Goal: Transaction & Acquisition: Obtain resource

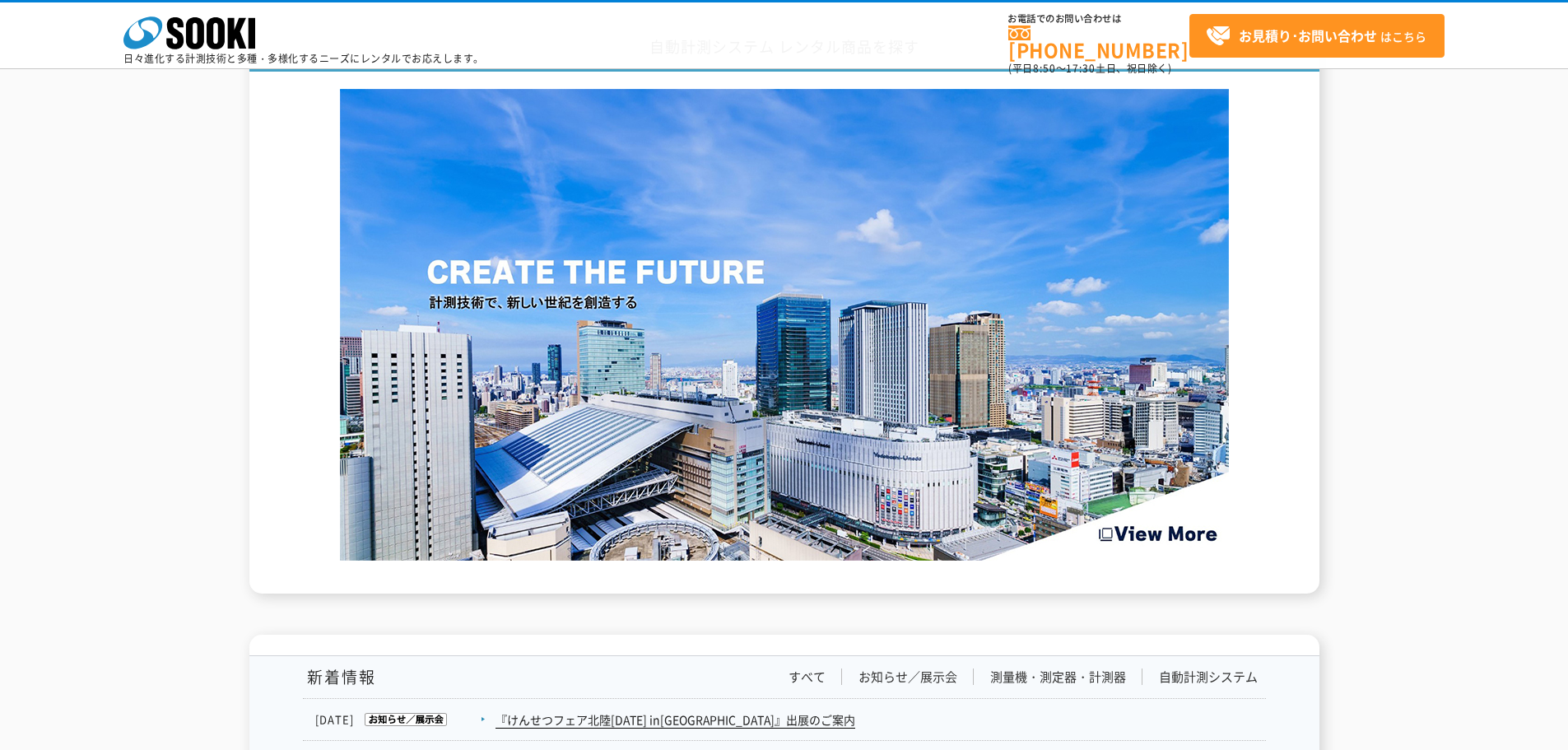
scroll to position [2469, 0]
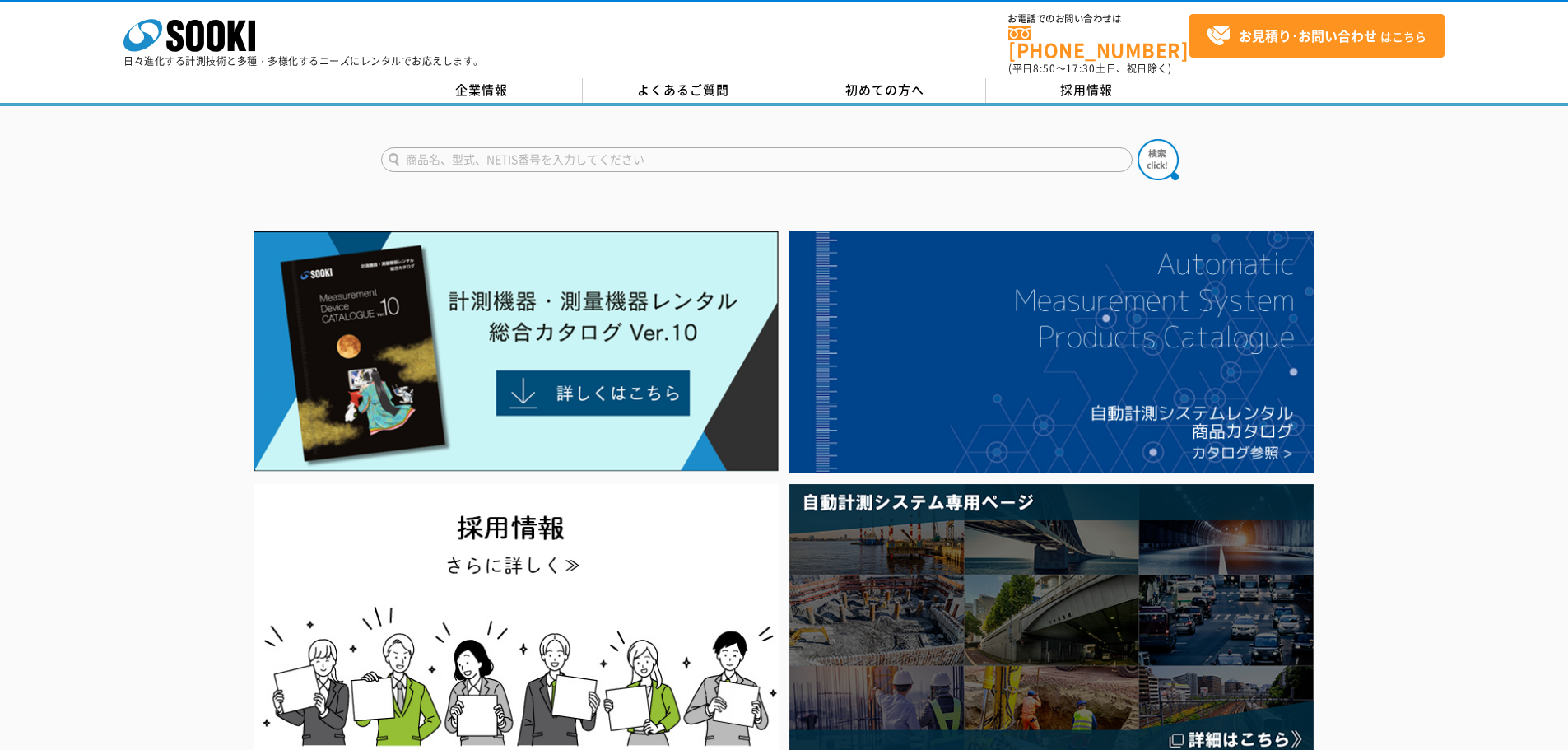
click at [584, 154] on input "text" at bounding box center [757, 160] width 752 height 25
type input "LN-160"
click at [1138, 139] on button at bounding box center [1158, 160] width 41 height 41
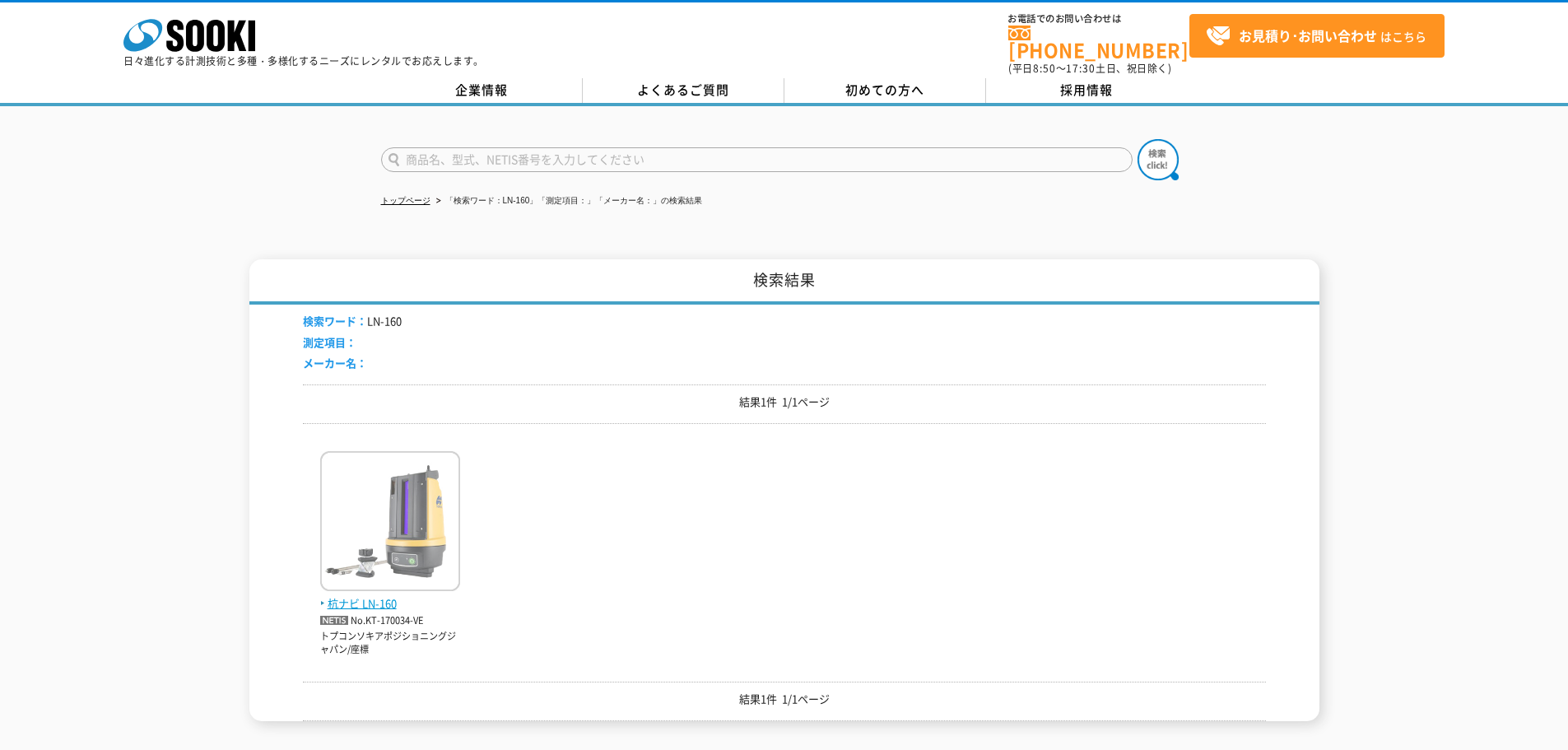
click at [355, 579] on img at bounding box center [390, 523] width 140 height 144
click at [438, 515] on img at bounding box center [390, 523] width 140 height 144
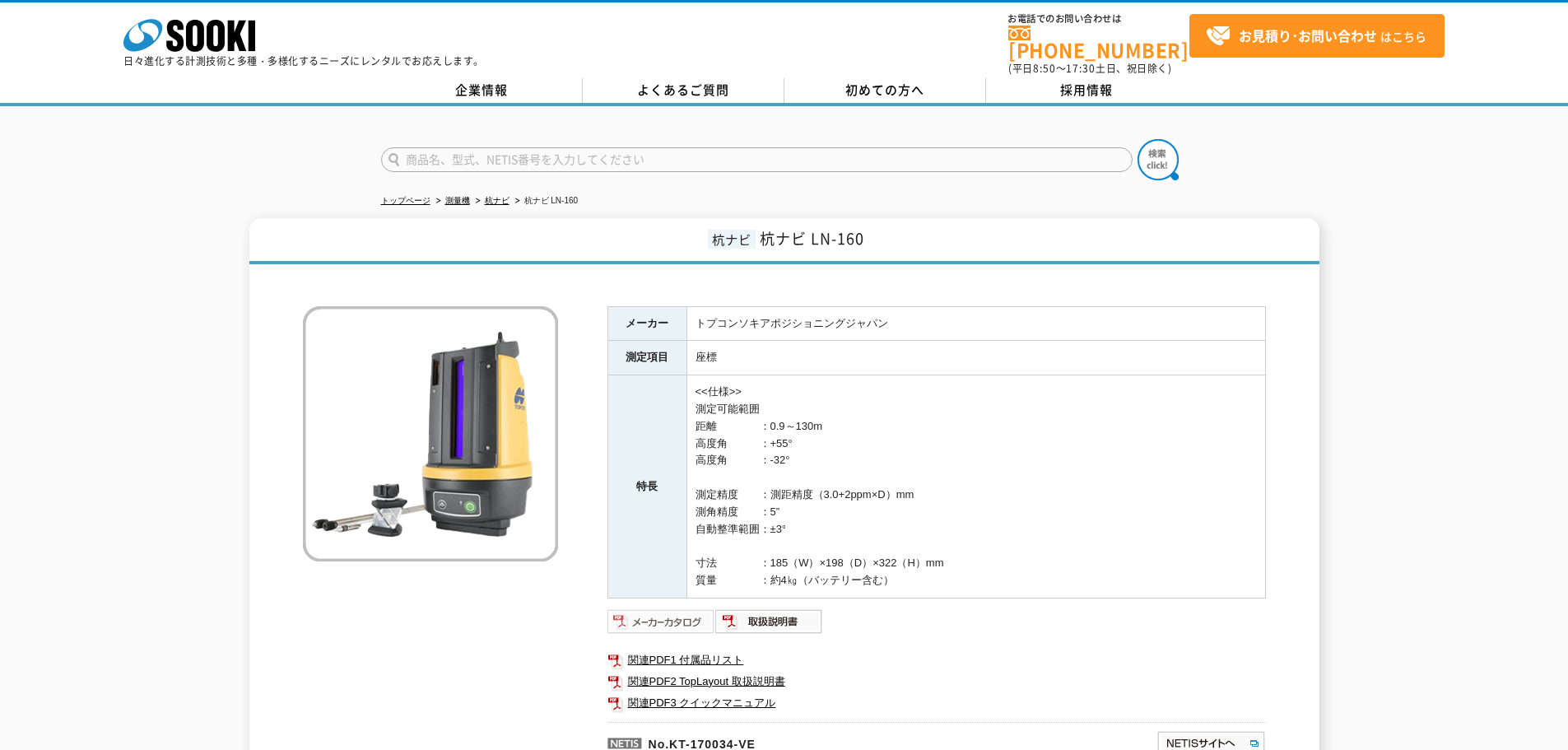
click at [705, 608] on img at bounding box center [662, 621] width 108 height 27
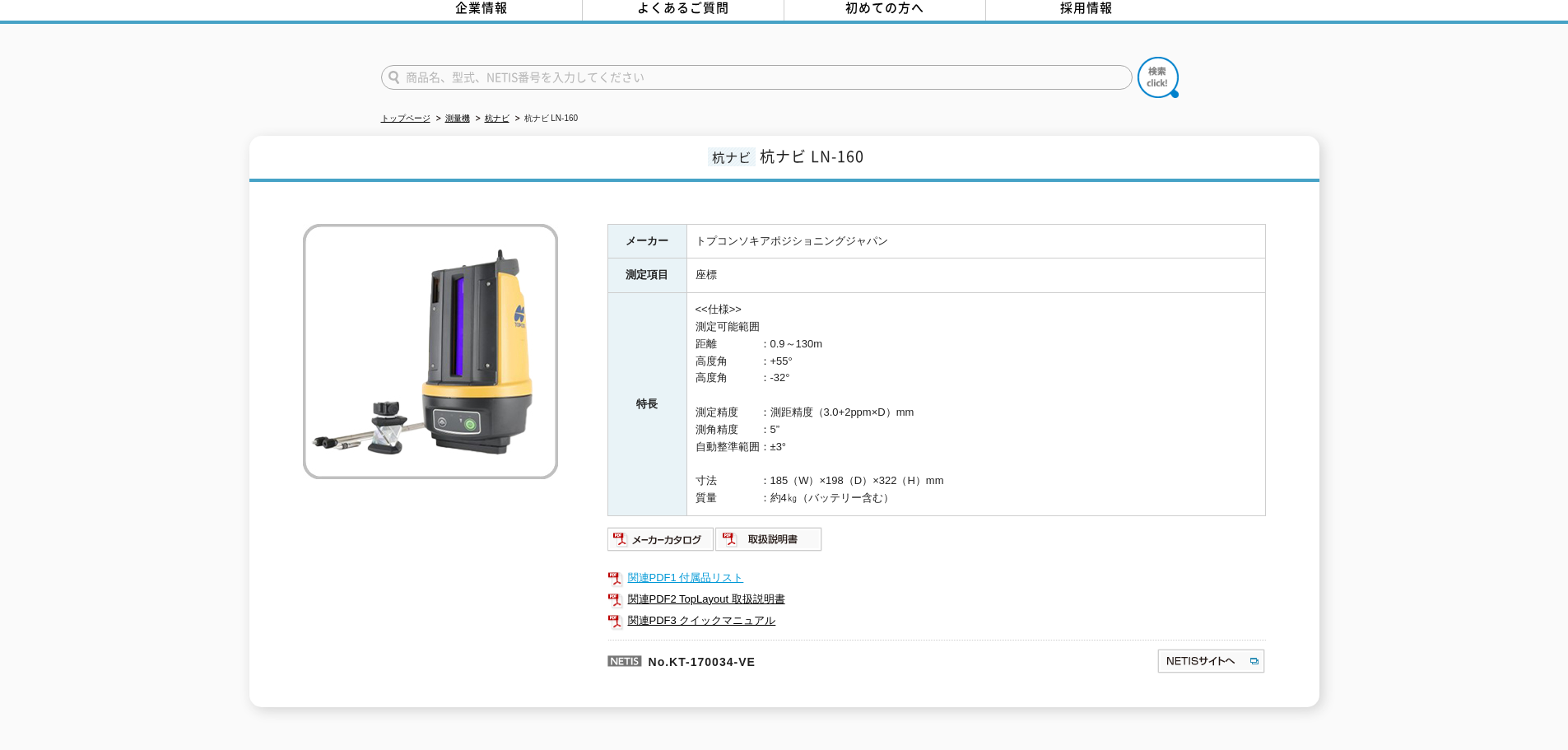
click at [691, 572] on link "関連PDF1 付属品リスト" at bounding box center [937, 577] width 658 height 21
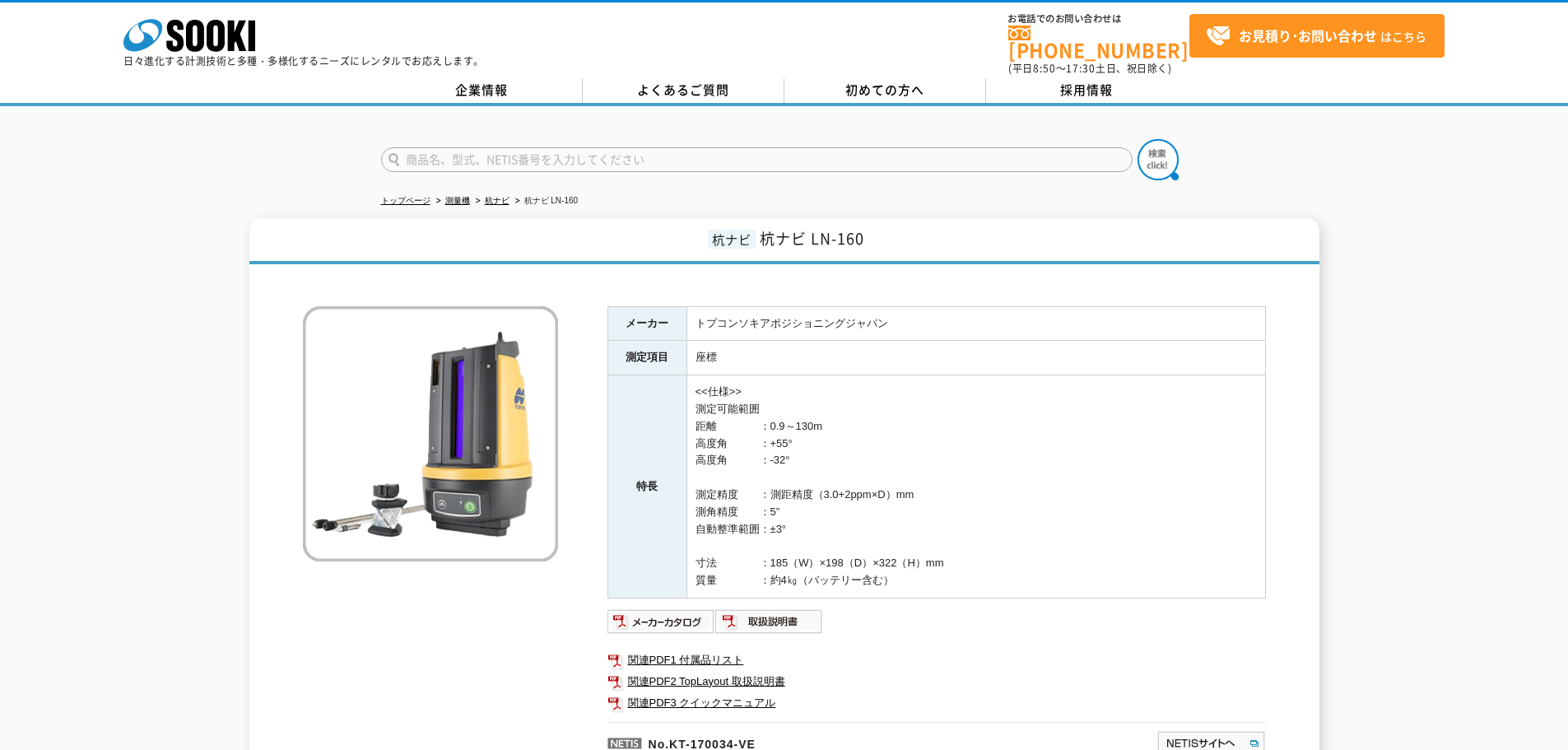
click at [121, 50] on div "株式会社 ソーキ spMenu 日々進化する計測技術と多種・多様化するニーズにレンタルでお応えします。 お電話でのお問い合わせは 0120-856-990 (…" at bounding box center [784, 40] width 1568 height 74
click at [238, 37] on polygon at bounding box center [237, 35] width 19 height 30
